Goal: Task Accomplishment & Management: Use online tool/utility

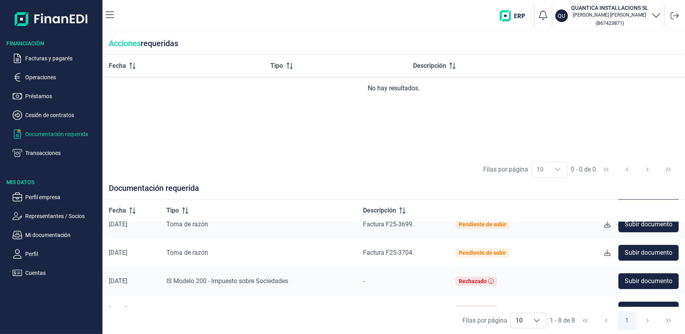
scroll to position [142, 0]
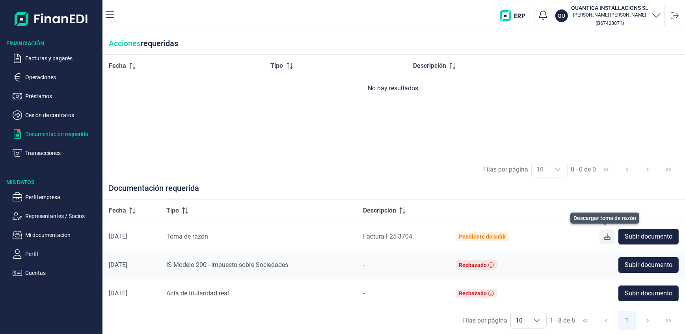
click at [605, 236] on icon at bounding box center [608, 236] width 6 height 6
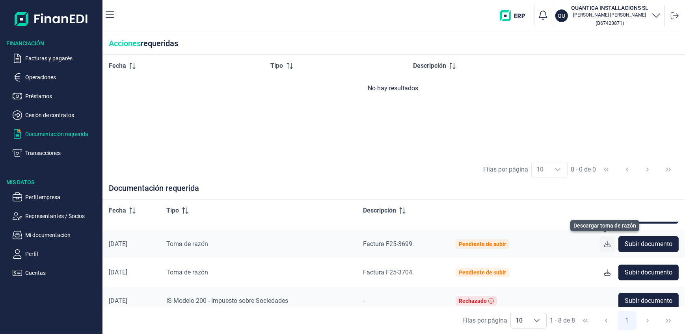
click at [605, 244] on icon at bounding box center [608, 244] width 6 height 6
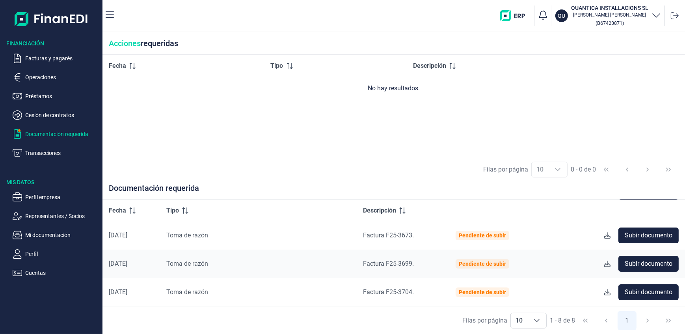
scroll to position [70, 0]
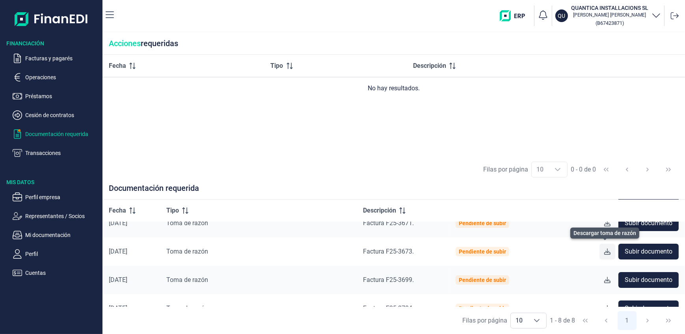
click at [605, 252] on icon at bounding box center [608, 251] width 6 height 6
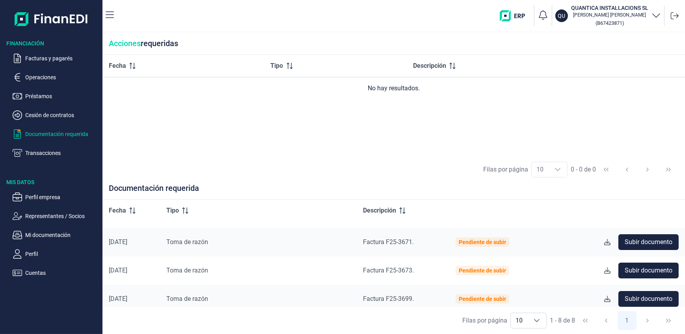
scroll to position [34, 0]
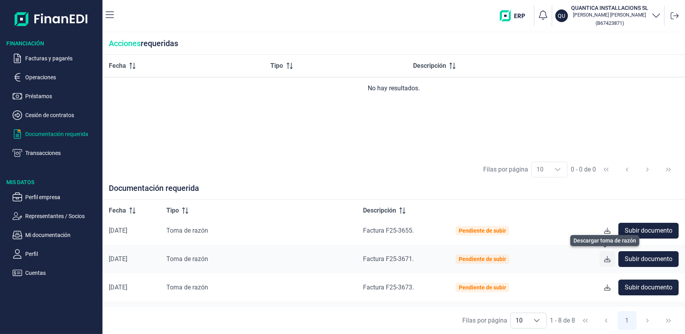
click at [605, 258] on icon at bounding box center [608, 259] width 6 height 6
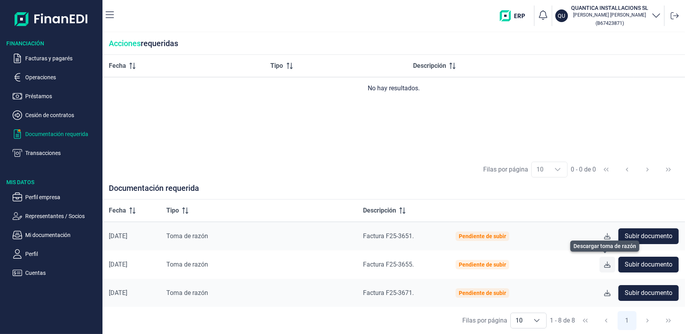
click at [605, 264] on icon at bounding box center [608, 264] width 6 height 6
click at [605, 236] on icon at bounding box center [608, 236] width 6 height 6
click at [650, 235] on span "Subir documento" at bounding box center [649, 235] width 48 height 9
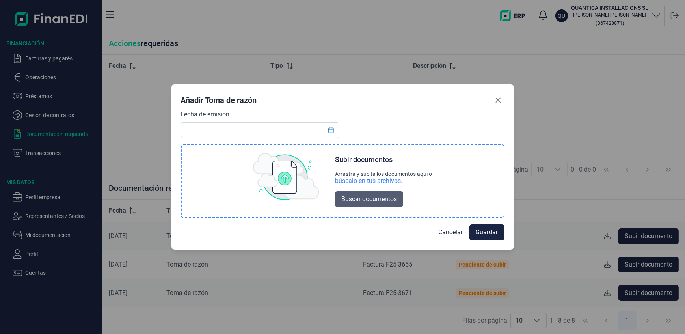
click at [370, 198] on span "Buscar documentos" at bounding box center [369, 198] width 56 height 9
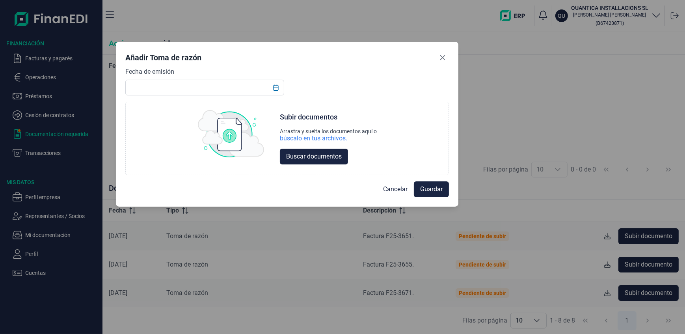
drag, startPoint x: 420, startPoint y: 98, endPoint x: 364, endPoint y: 56, distance: 69.7
click at [364, 56] on div "Añadir Toma de razón" at bounding box center [287, 59] width 324 height 16
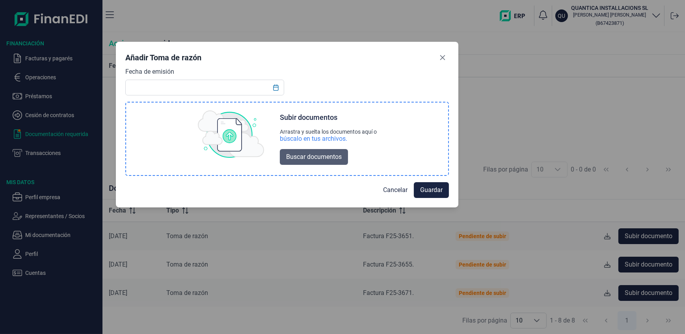
click at [319, 155] on span "Buscar documentos" at bounding box center [314, 156] width 56 height 9
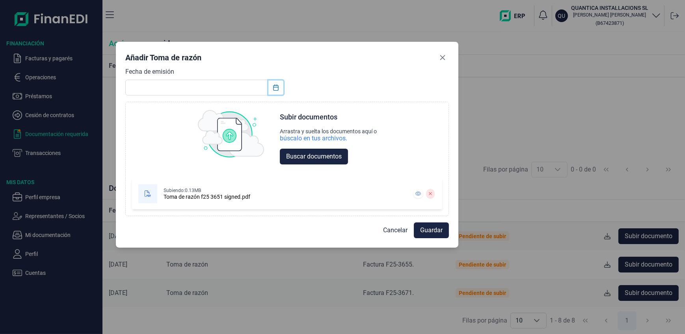
click at [277, 86] on icon "Choose Date" at bounding box center [276, 87] width 6 height 6
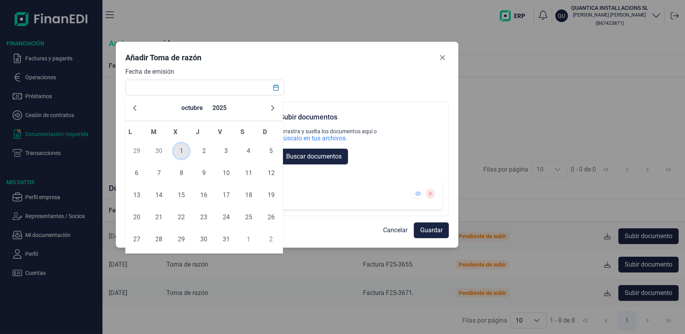
click at [185, 150] on span "1" at bounding box center [182, 151] width 16 height 16
type input "[DATE]"
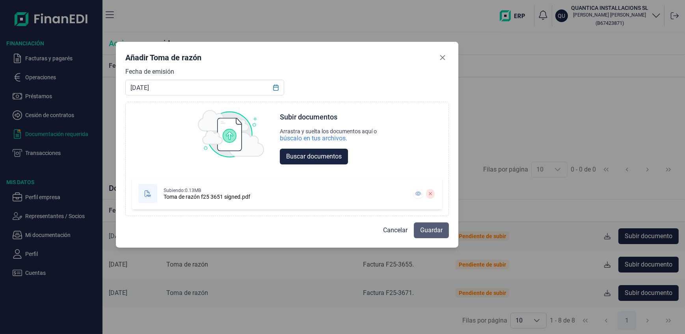
click at [426, 228] on span "Guardar" at bounding box center [431, 230] width 22 height 9
click at [437, 231] on span "Guardar" at bounding box center [431, 230] width 22 height 9
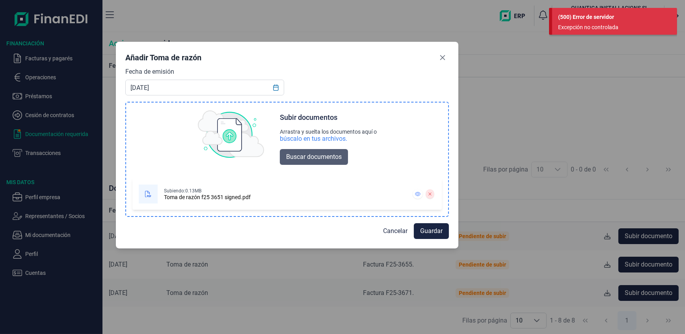
click at [300, 157] on span "Buscar documentos" at bounding box center [314, 156] width 56 height 9
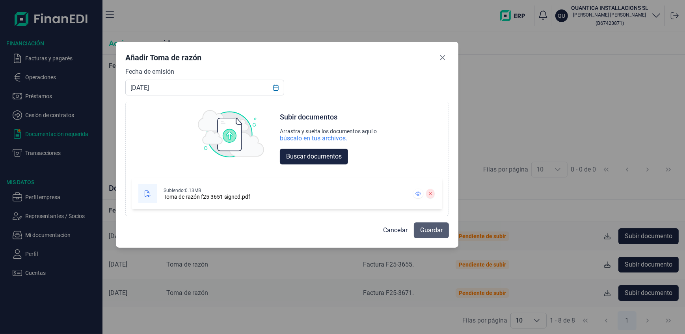
click at [432, 231] on span "Guardar" at bounding box center [431, 230] width 22 height 9
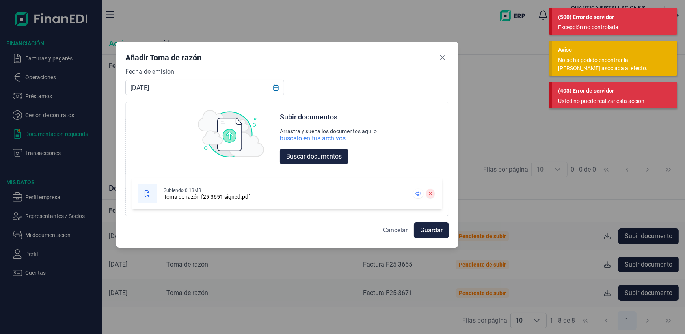
click at [393, 229] on span "Cancelar" at bounding box center [395, 230] width 24 height 9
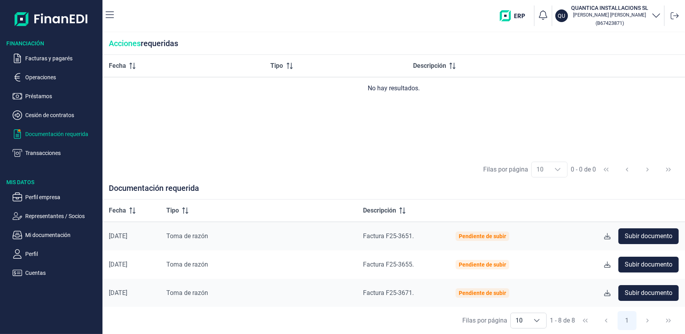
click at [327, 147] on div "Fecha Tipo Descripción No hay resultados." at bounding box center [394, 105] width 583 height 101
click at [650, 234] on span "Subir documento" at bounding box center [649, 235] width 48 height 9
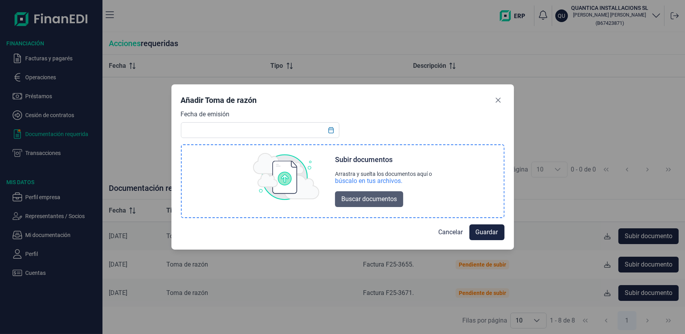
click at [379, 197] on span "Buscar documentos" at bounding box center [369, 198] width 56 height 9
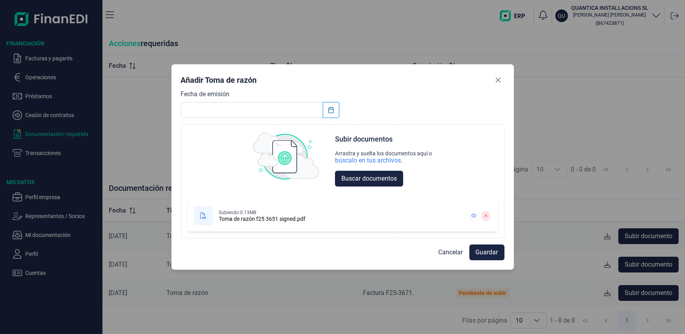
click at [335, 111] on button "Choose Date" at bounding box center [331, 110] width 15 height 14
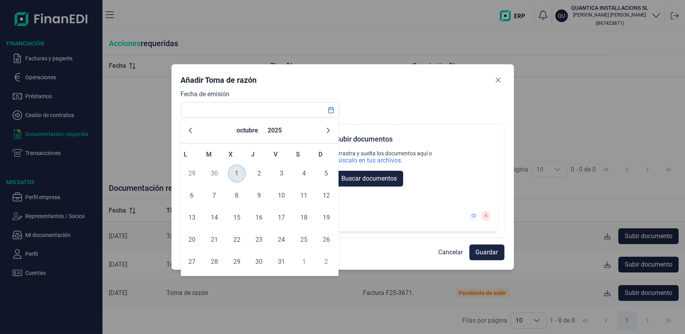
click at [235, 171] on span "1" at bounding box center [237, 174] width 16 height 16
type input "[DATE]"
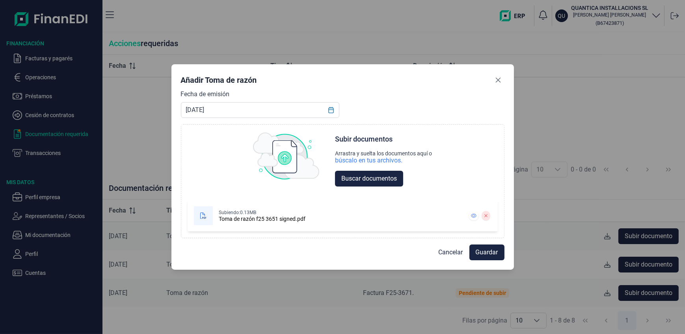
click at [406, 90] on div "Fecha de emisión 01/10/2025 Choose Subir documentos Arrastra y suelta los docum…" at bounding box center [343, 164] width 324 height 149
click at [484, 252] on span "Guardar" at bounding box center [487, 252] width 22 height 9
click at [498, 76] on button "Close" at bounding box center [498, 80] width 13 height 13
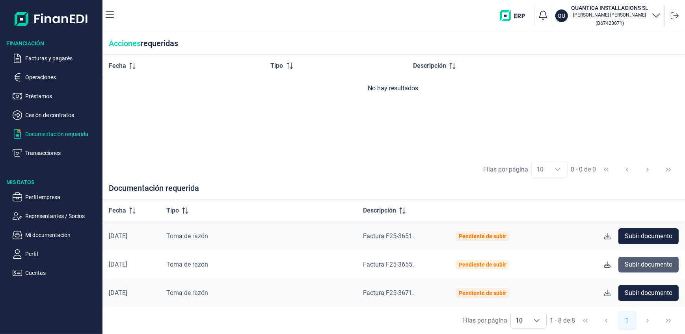
click at [646, 263] on span "Subir documento" at bounding box center [649, 264] width 48 height 9
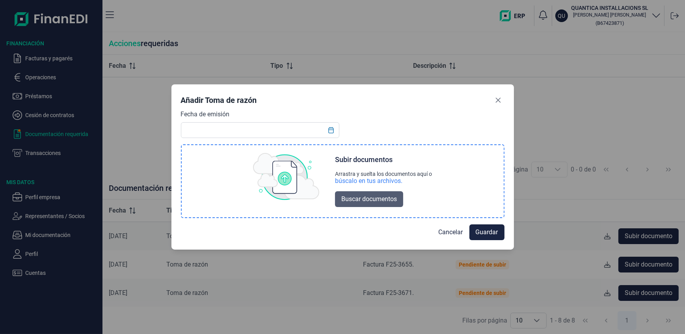
click at [375, 200] on span "Buscar documentos" at bounding box center [369, 198] width 56 height 9
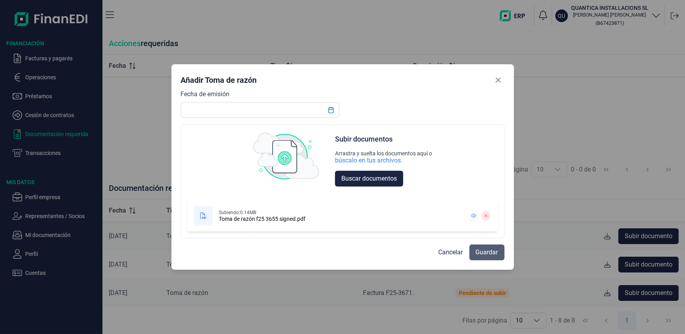
click at [482, 254] on span "Guardar" at bounding box center [487, 252] width 22 height 9
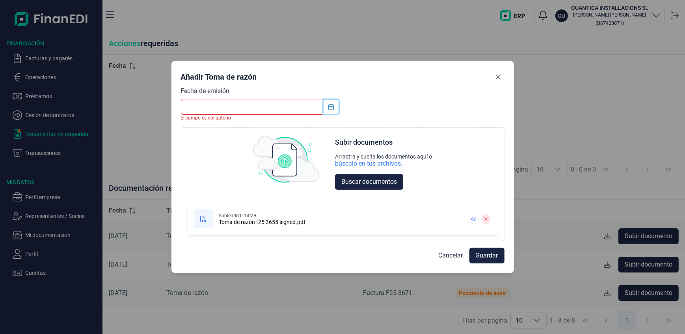
click at [331, 110] on button "Choose Date" at bounding box center [331, 107] width 15 height 14
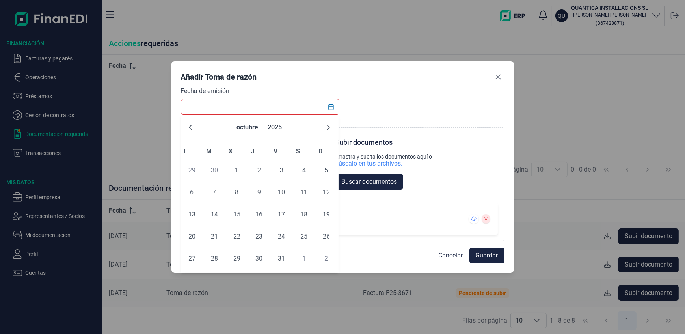
click at [214, 170] on span "30" at bounding box center [215, 170] width 16 height 16
click at [234, 171] on span "1" at bounding box center [237, 170] width 16 height 16
type input "[DATE]"
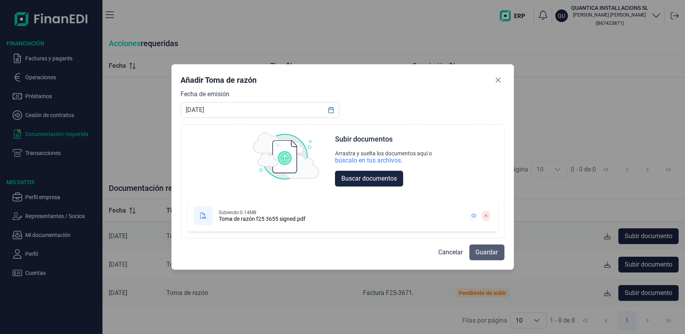
click at [488, 251] on span "Guardar" at bounding box center [487, 252] width 22 height 9
click at [500, 81] on icon "Close" at bounding box center [498, 79] width 5 height 5
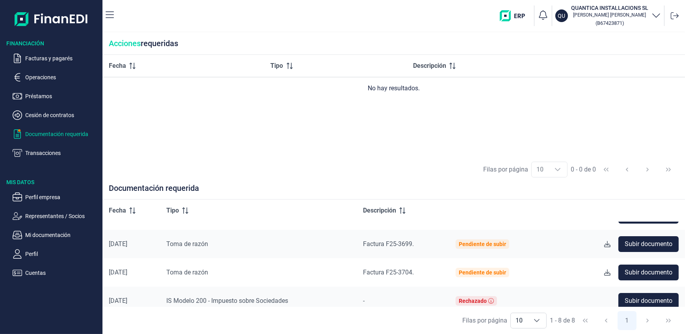
scroll to position [142, 0]
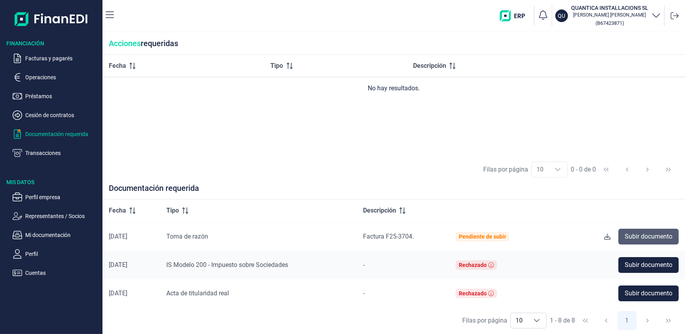
click at [640, 236] on span "Subir documento" at bounding box center [649, 236] width 48 height 9
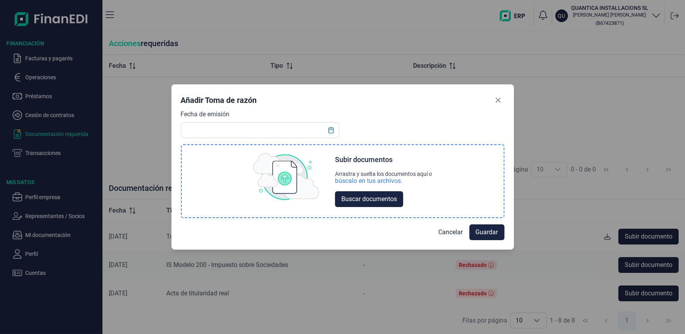
click at [375, 182] on div "búscalo en tus archivos." at bounding box center [368, 181] width 67 height 8
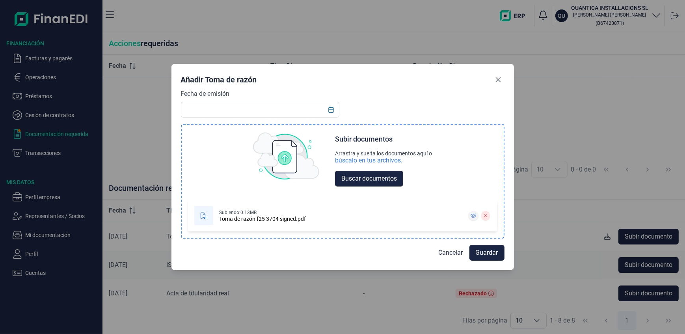
click at [472, 216] on icon at bounding box center [474, 216] width 6 height 4
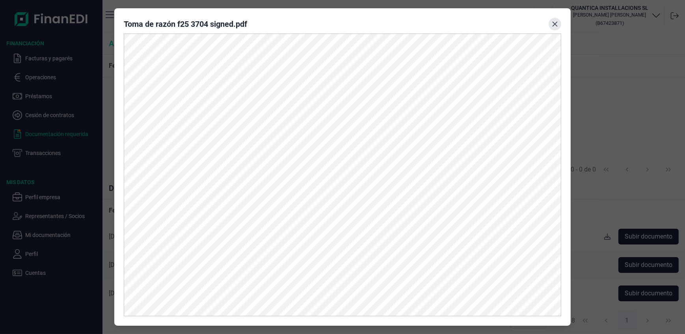
click at [554, 24] on icon "Close" at bounding box center [555, 24] width 6 height 6
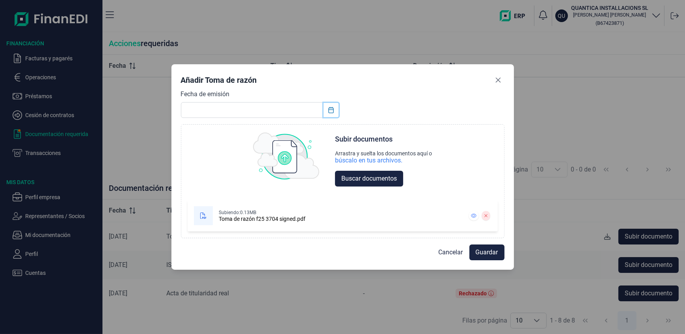
click at [332, 111] on icon "Choose Date" at bounding box center [331, 110] width 6 height 6
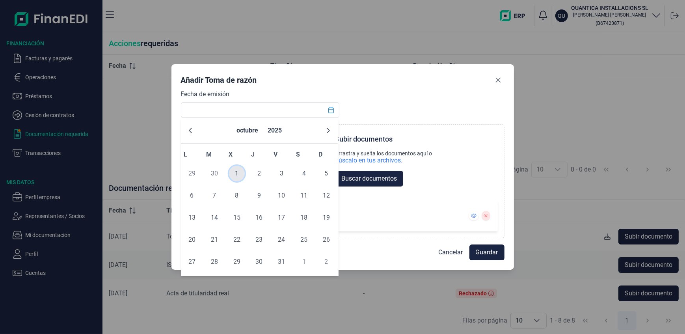
click at [237, 173] on span "1" at bounding box center [237, 174] width 16 height 16
type input "[DATE]"
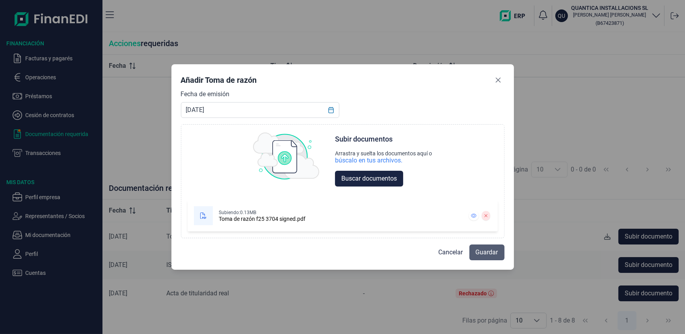
click at [480, 254] on span "Guardar" at bounding box center [487, 252] width 22 height 9
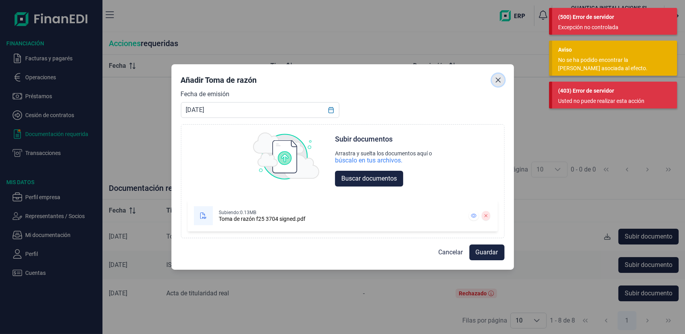
click at [497, 79] on icon "Close" at bounding box center [498, 79] width 5 height 5
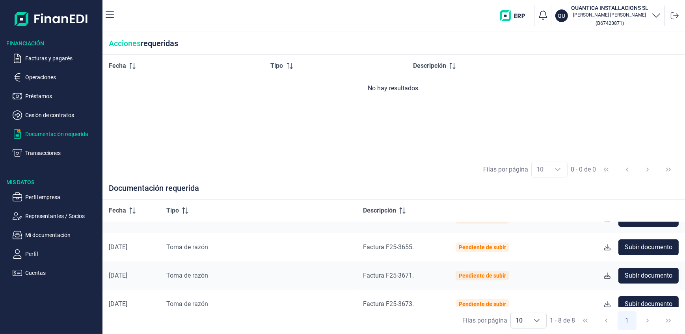
scroll to position [0, 0]
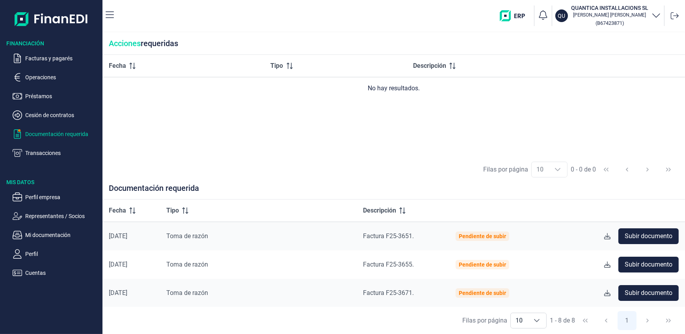
click at [157, 105] on div "Fecha Tipo Descripción No hay resultados." at bounding box center [394, 105] width 583 height 101
click at [44, 59] on p "Facturas y pagarés" at bounding box center [62, 58] width 74 height 9
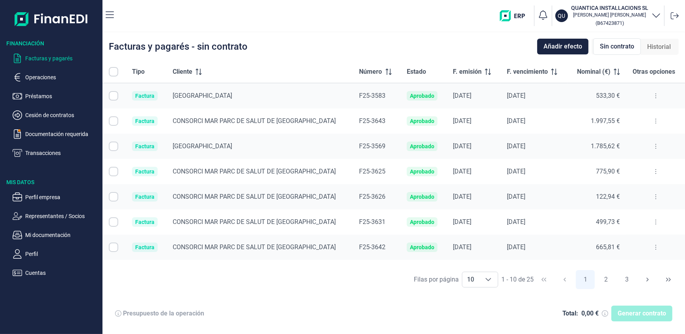
checkbox input "true"
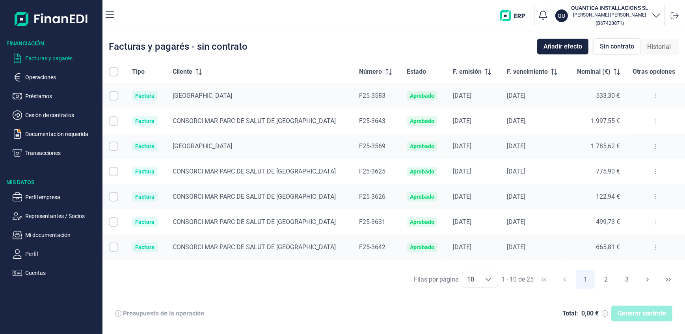
checkbox input "true"
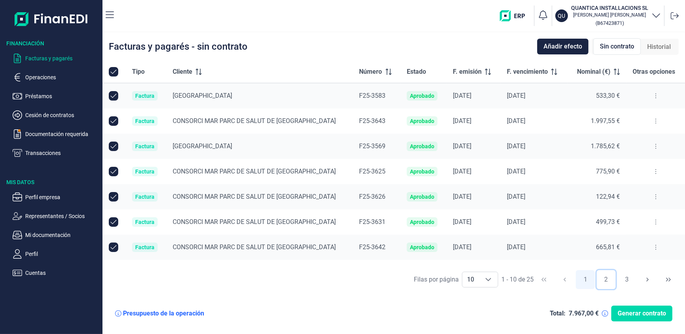
click at [605, 280] on button "2" at bounding box center [606, 279] width 19 height 19
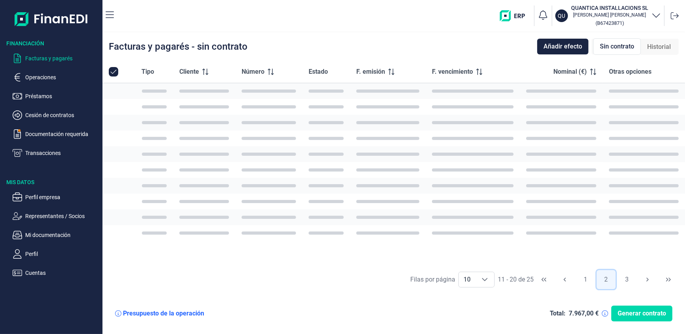
checkbox input "false"
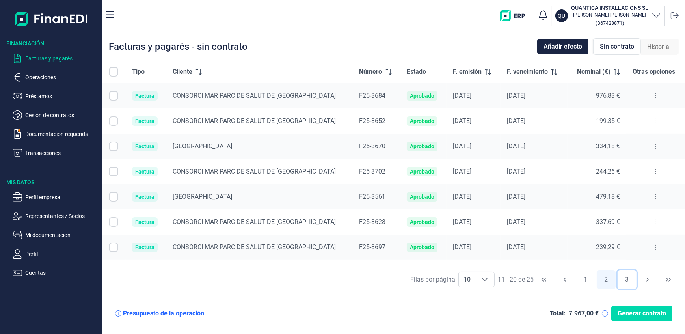
click at [627, 279] on button "3" at bounding box center [627, 279] width 19 height 19
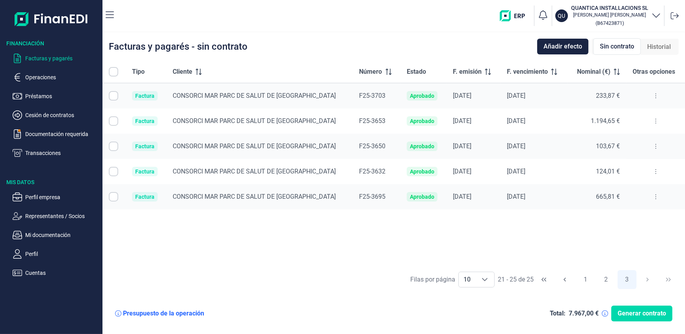
click at [191, 277] on div "Filas por página 10 10 10 21 - 25 de 25 1 2 3" at bounding box center [394, 279] width 583 height 27
